Goal: Share content: Share content

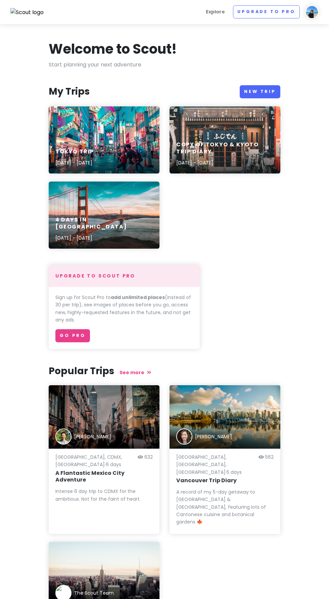
click at [317, 12] on img at bounding box center [311, 11] width 13 height 13
click at [224, 52] on div "Welcome to Scout!" at bounding box center [165, 50] width 232 height 20
click at [135, 146] on div "Tokyo Trip [DATE] - [DATE]" at bounding box center [104, 158] width 111 height 32
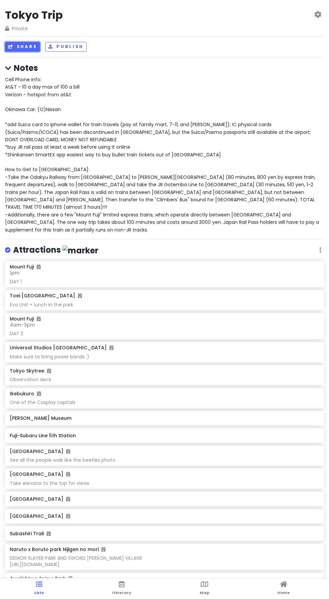
click at [24, 46] on button "Share" at bounding box center [22, 47] width 35 height 10
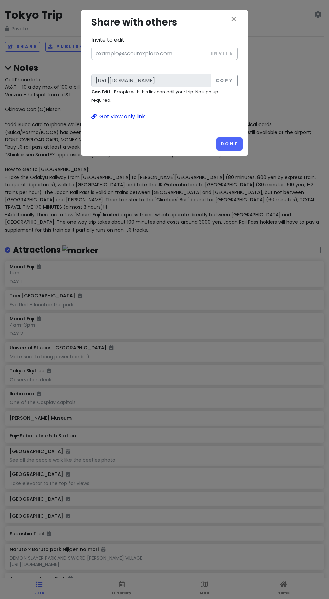
click at [146, 114] on p "Get view only link" at bounding box center [164, 116] width 146 height 9
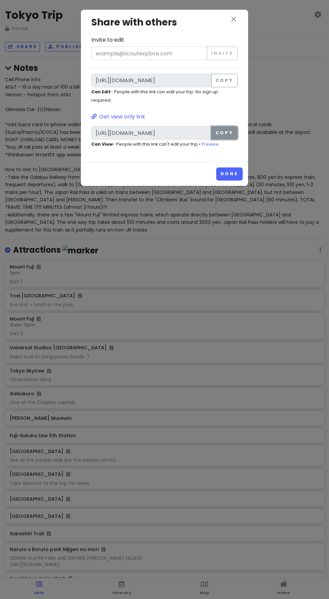
click at [230, 130] on button "Copy" at bounding box center [224, 132] width 27 height 13
